Goal: Transaction & Acquisition: Purchase product/service

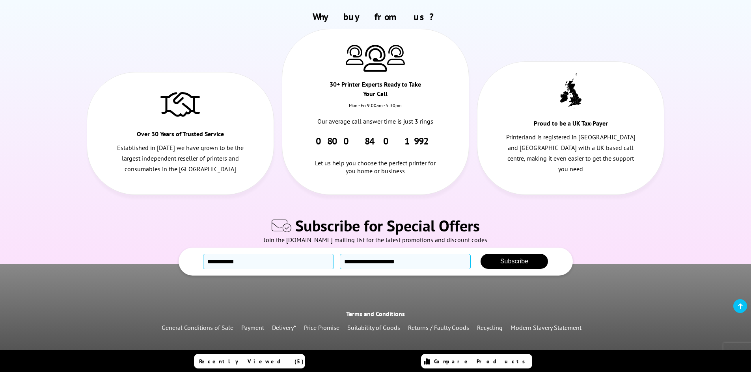
scroll to position [601, 0]
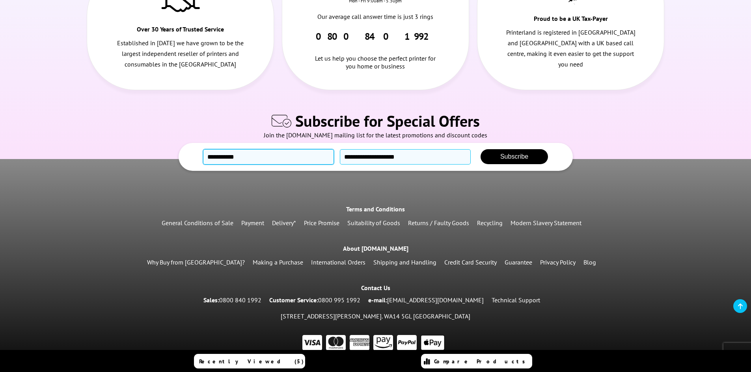
click at [282, 149] on input "text" at bounding box center [268, 156] width 131 height 15
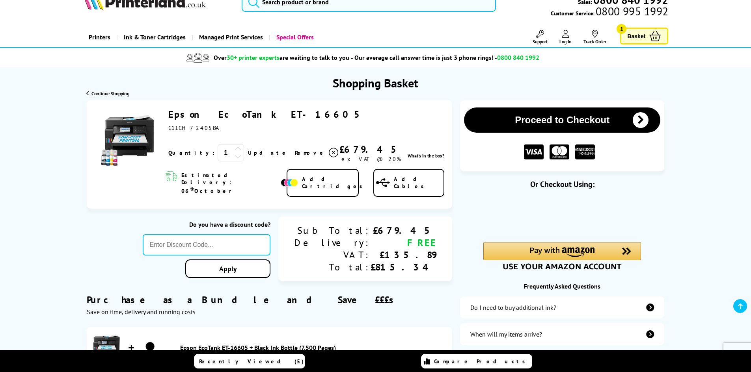
scroll to position [0, 0]
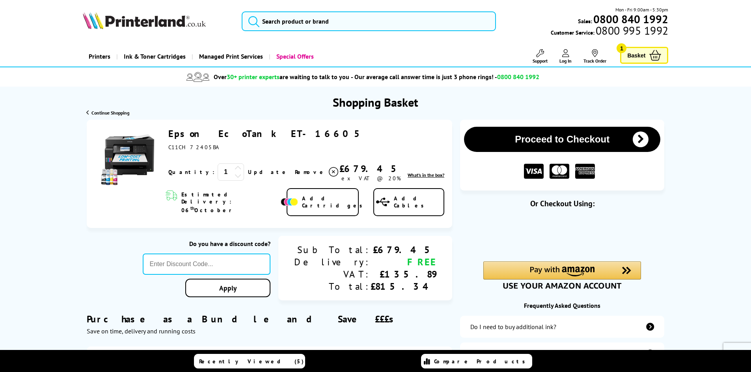
click at [220, 134] on link "Epson EcoTank ET-16605" at bounding box center [267, 134] width 198 height 12
